Goal: Transaction & Acquisition: Purchase product/service

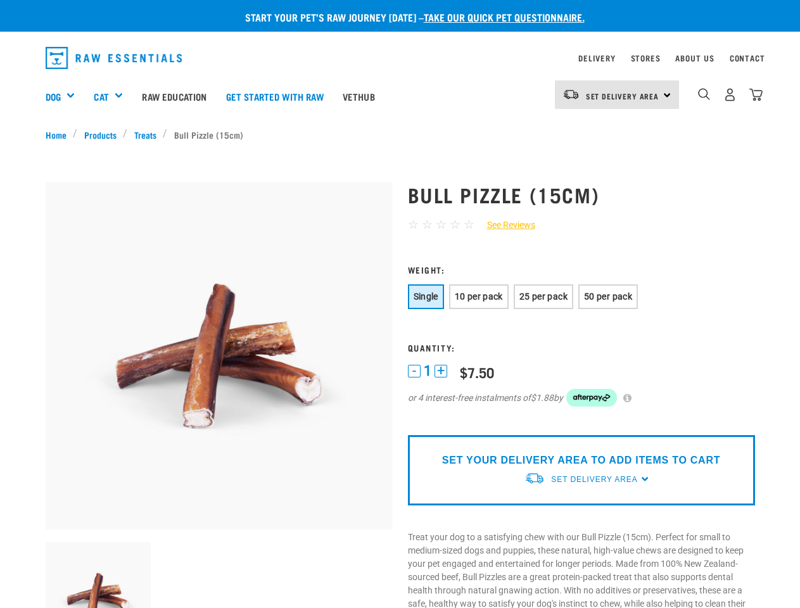
click at [65, 96] on div "Dog" at bounding box center [65, 96] width 39 height 51
click at [114, 96] on div "Cat" at bounding box center [113, 96] width 39 height 51
click at [617, 94] on span "Set Delivery Area" at bounding box center [622, 96] width 73 height 4
click at [704, 94] on img "dropdown navigation" at bounding box center [704, 94] width 12 height 12
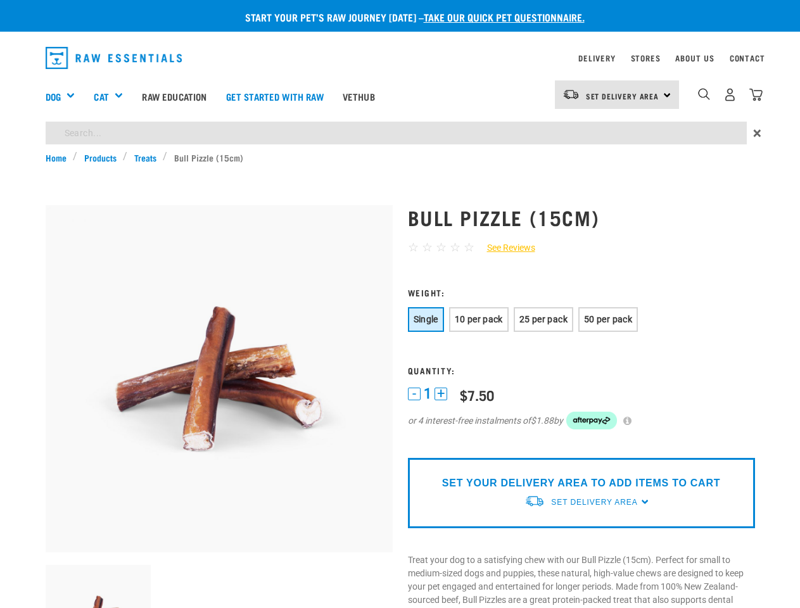
click at [98, 575] on img at bounding box center [99, 618] width 106 height 106
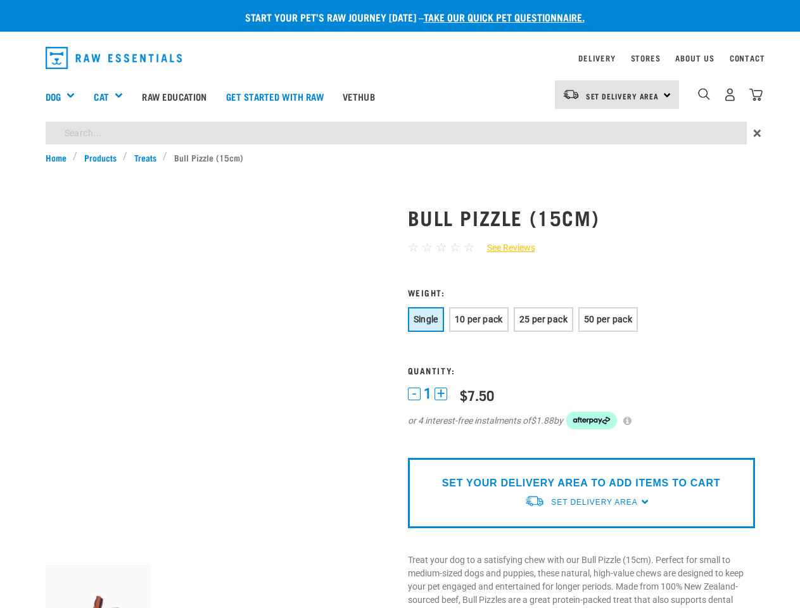
click at [426, 296] on h3 "Weight:" at bounding box center [581, 292] width 347 height 9
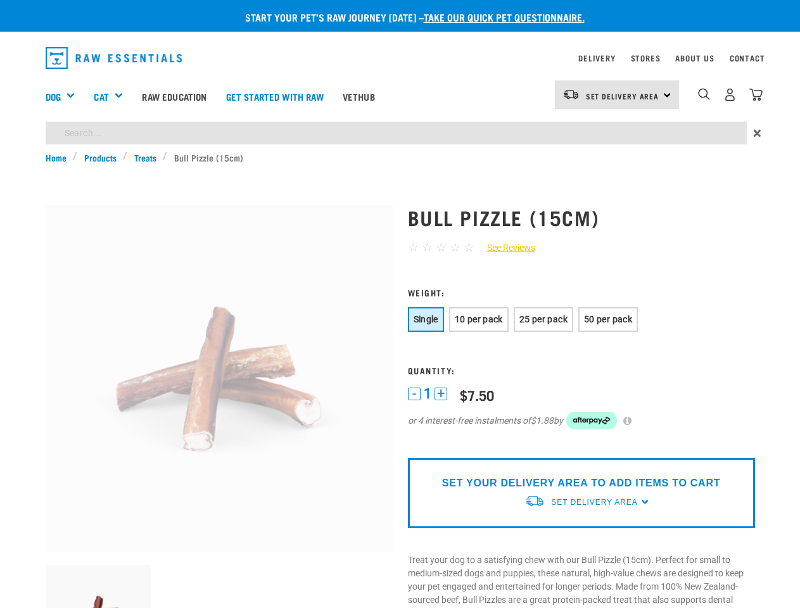
click at [479, 296] on h3 "Weight:" at bounding box center [581, 292] width 347 height 9
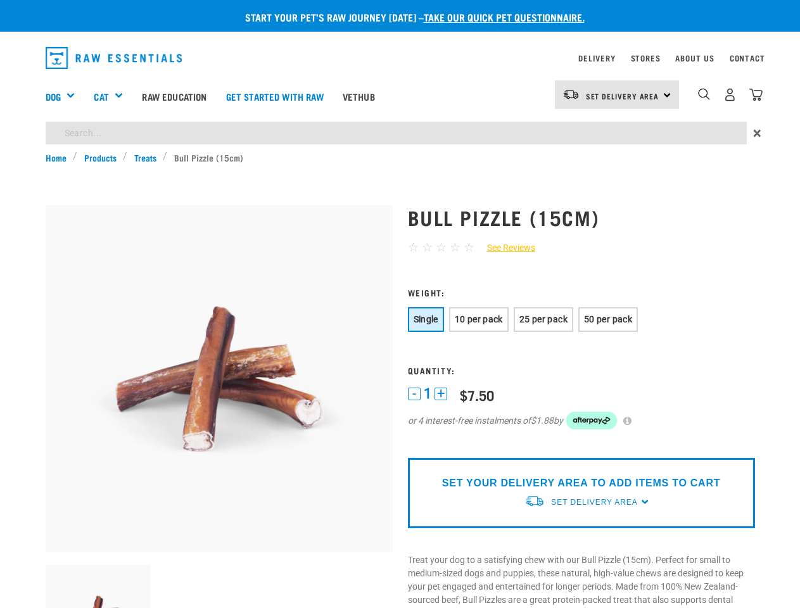
click at [545, 296] on h3 "Weight:" at bounding box center [581, 292] width 347 height 9
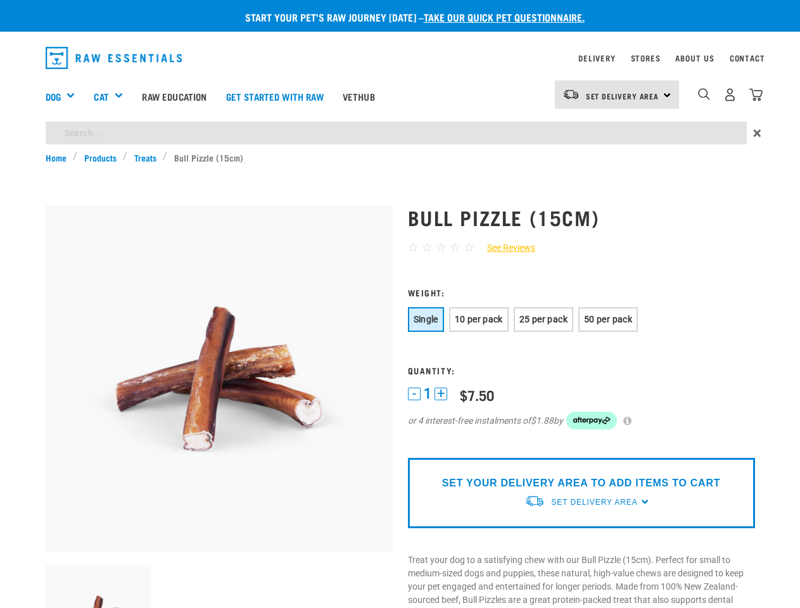
click at [611, 296] on h3 "Weight:" at bounding box center [581, 292] width 347 height 9
click at [414, 371] on h3 "Quantity:" at bounding box center [581, 369] width 347 height 9
